Goal: Information Seeking & Learning: Learn about a topic

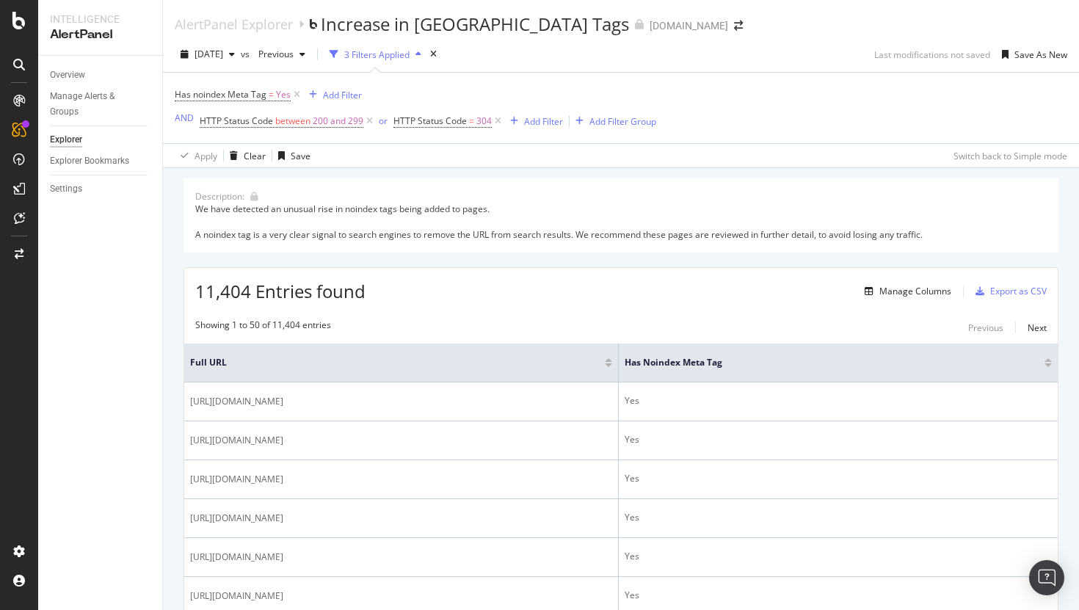
scroll to position [1388, 0]
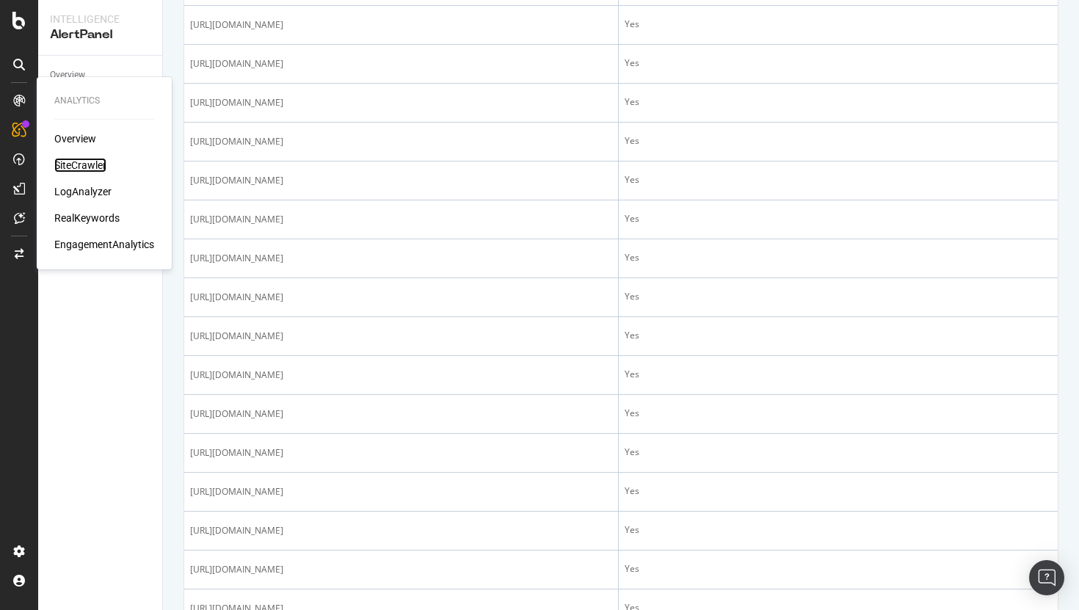
click at [76, 167] on div "SiteCrawler" at bounding box center [80, 165] width 52 height 15
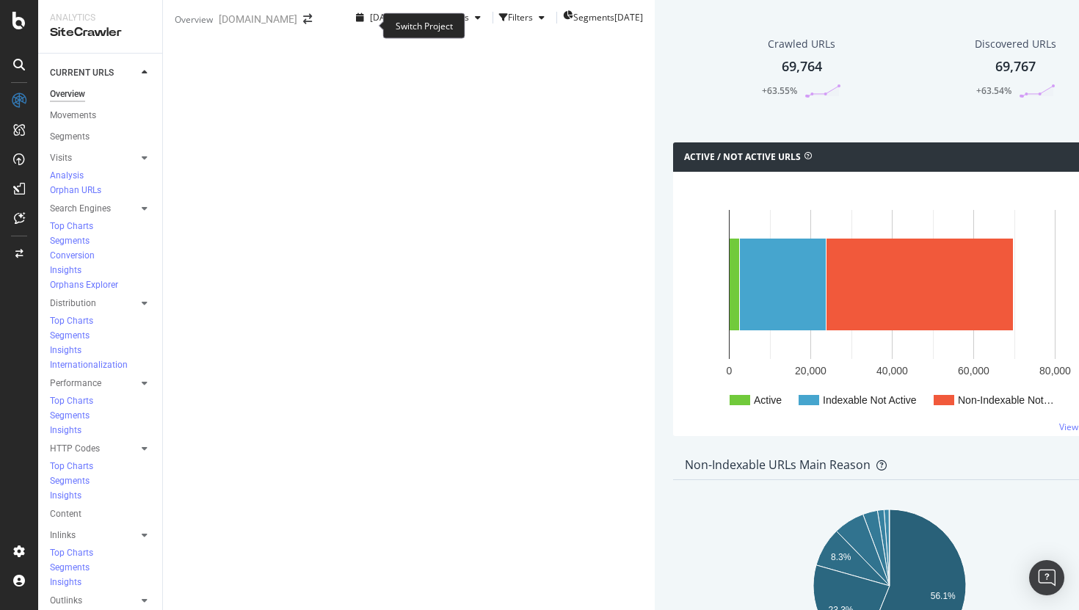
click at [318, 24] on span at bounding box center [307, 19] width 21 height 10
click at [312, 24] on icon "arrow-right-arrow-left" at bounding box center [307, 19] width 9 height 10
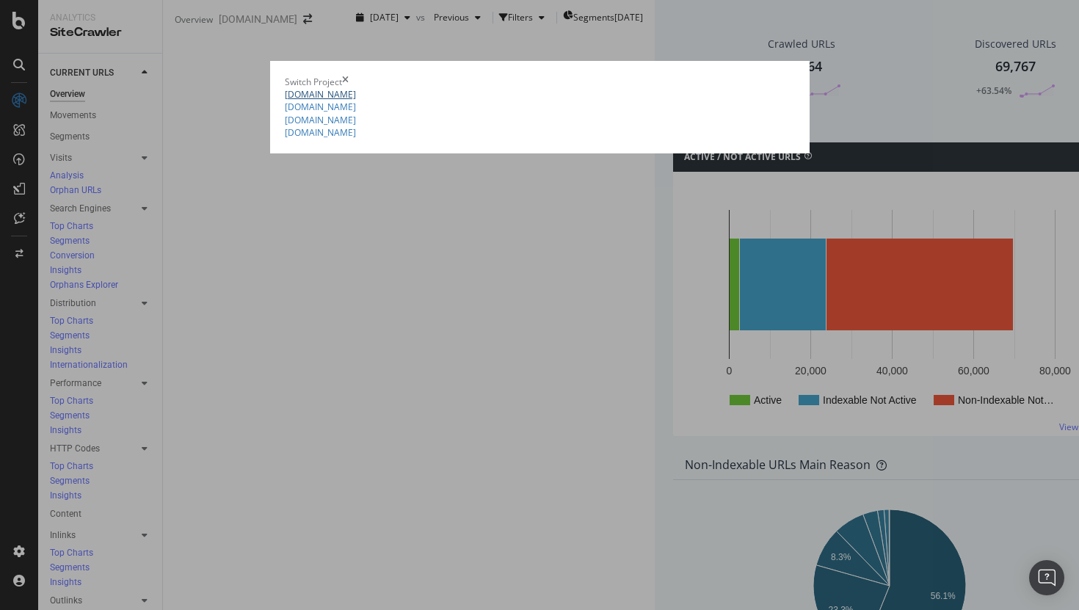
click at [285, 101] on link "[DOMAIN_NAME]" at bounding box center [320, 94] width 71 height 12
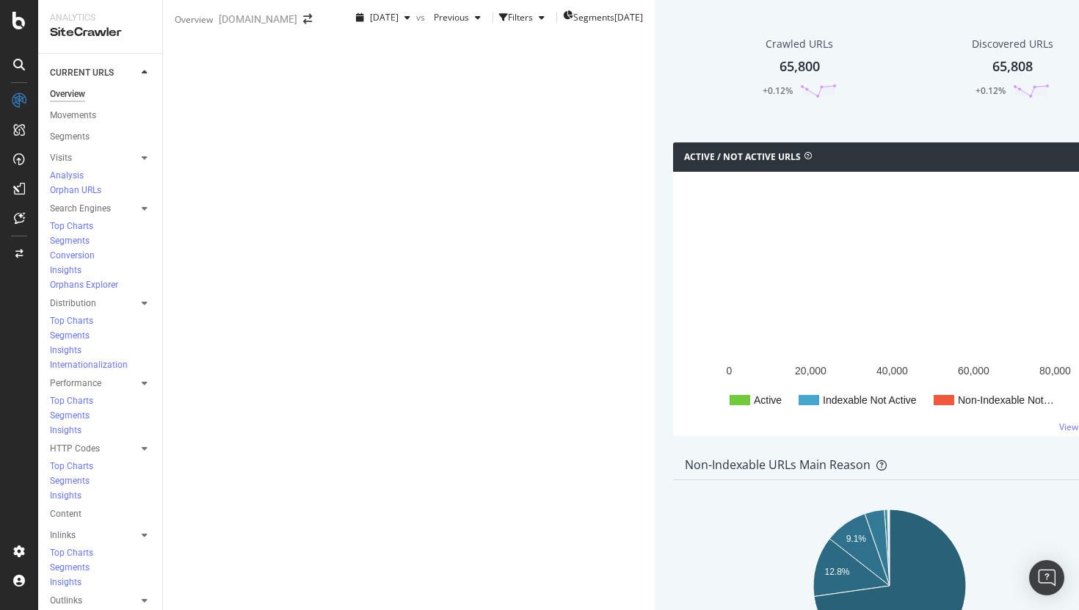
scroll to position [283, 0]
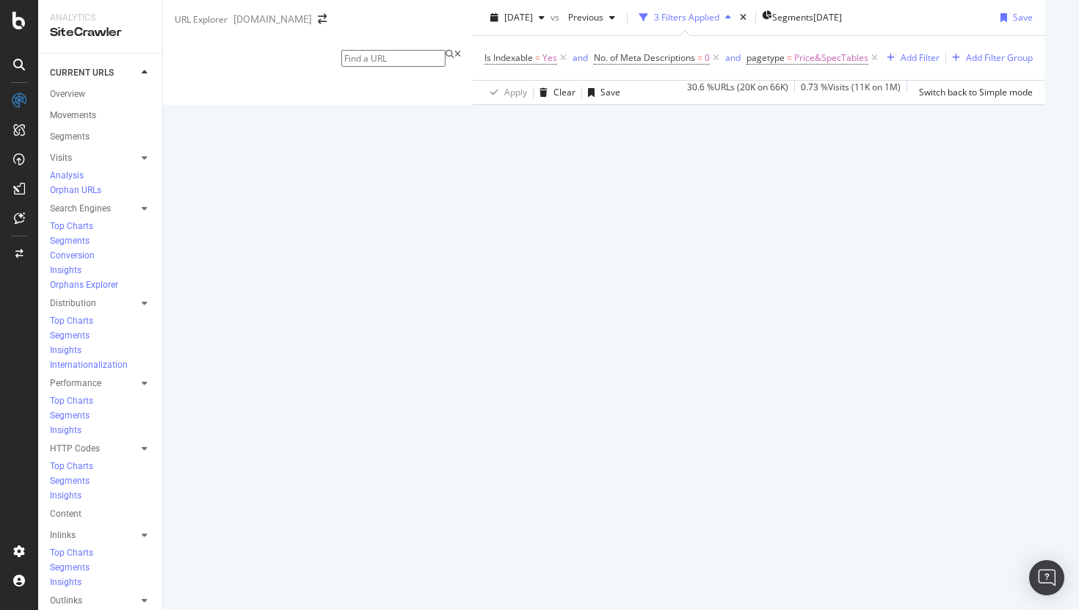
scroll to position [178, 0]
